Goal: Task Accomplishment & Management: Manage account settings

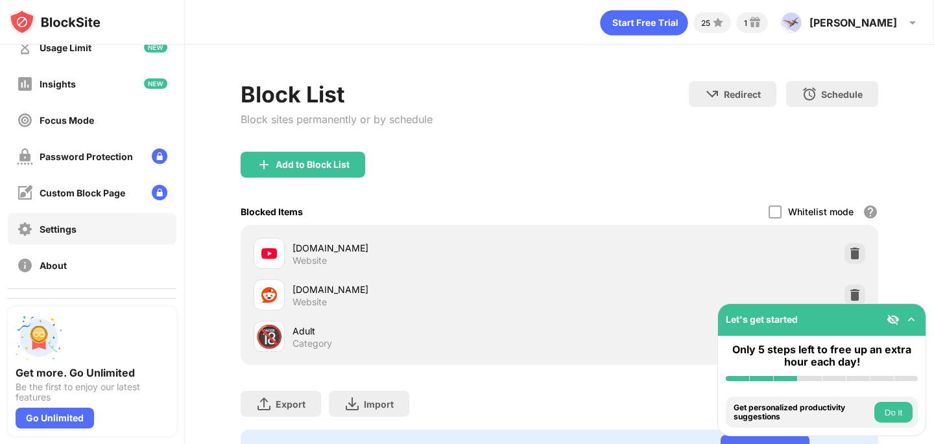
scroll to position [126, 0]
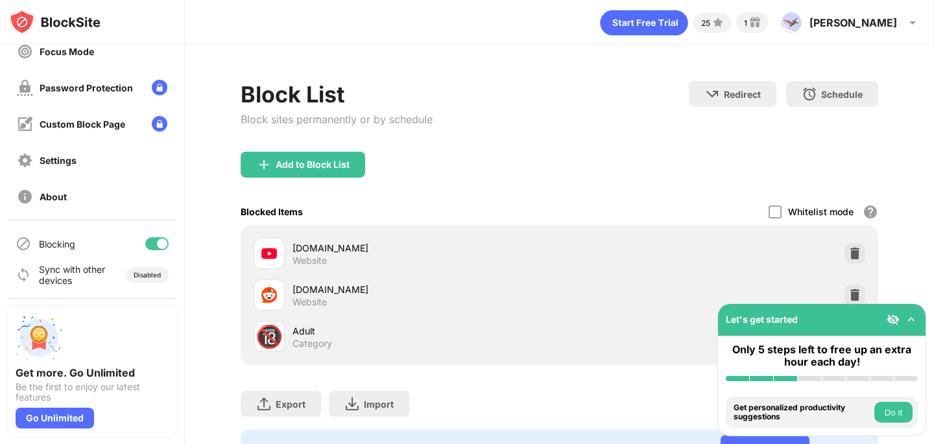
click at [157, 240] on div at bounding box center [156, 243] width 23 height 13
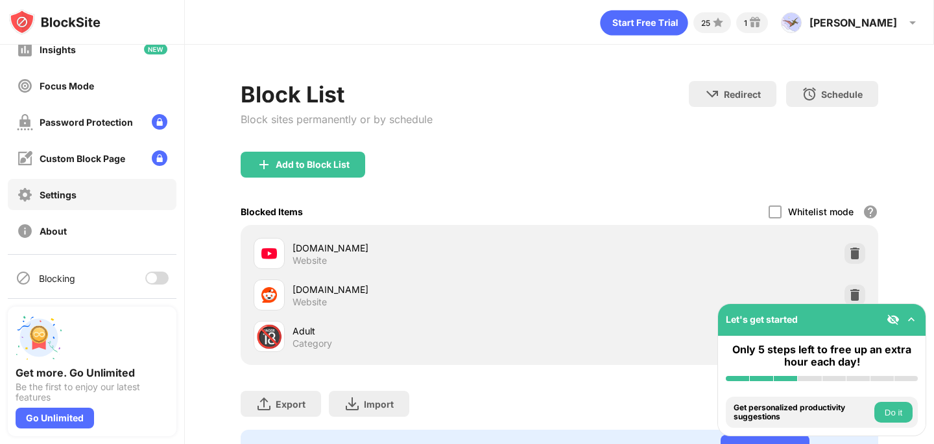
scroll to position [118, 0]
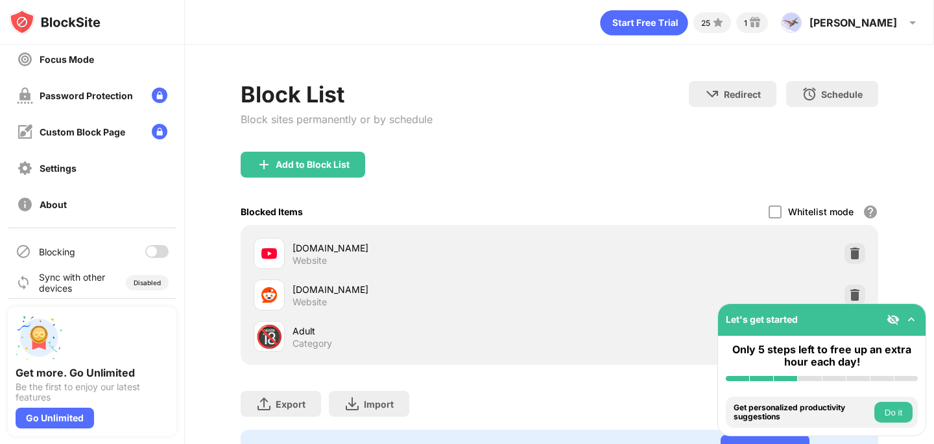
click at [162, 248] on div at bounding box center [156, 251] width 23 height 13
